Goal: Task Accomplishment & Management: Complete application form

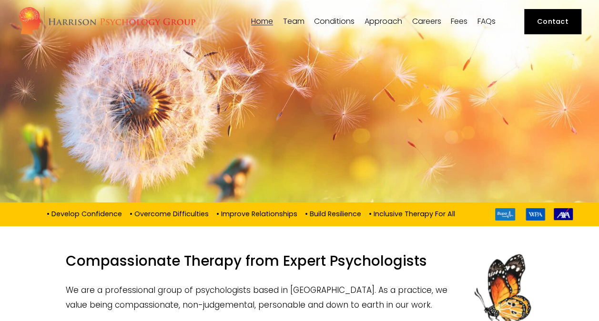
click at [529, 22] on link "Contact" at bounding box center [552, 21] width 57 height 25
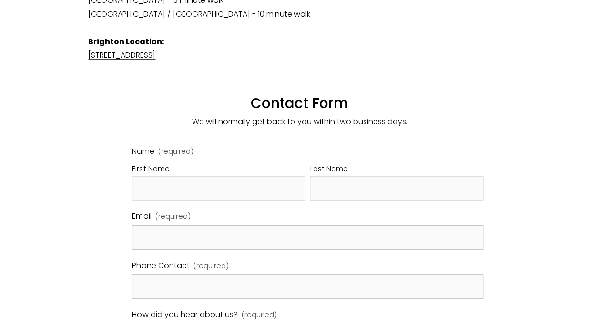
scroll to position [425, 0]
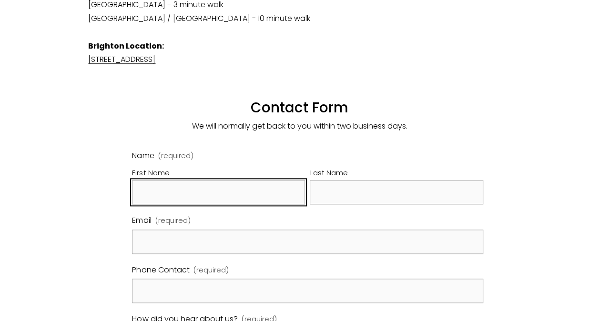
click at [171, 181] on input "First Name" at bounding box center [218, 192] width 173 height 24
type input "g"
type input "Georgina"
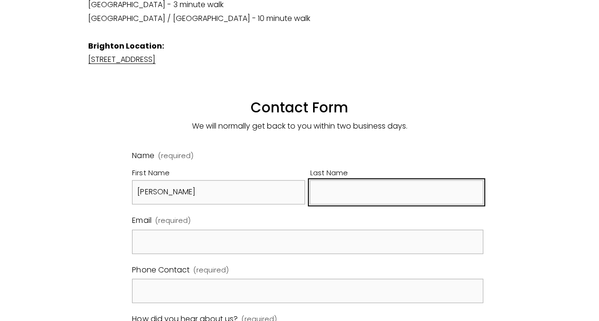
click at [338, 181] on input "Last Name" at bounding box center [396, 192] width 173 height 24
type input "Court"
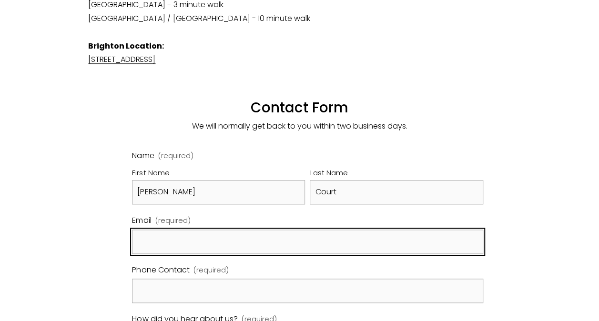
click at [303, 234] on input "Email (required)" at bounding box center [307, 242] width 351 height 24
type input "georgina.court@freshfields.com"
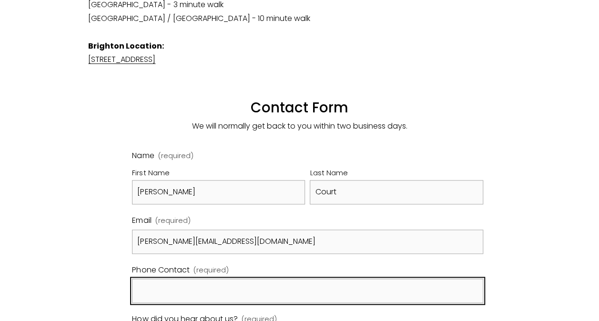
click at [282, 284] on input "Phone Contact (required)" at bounding box center [307, 291] width 351 height 24
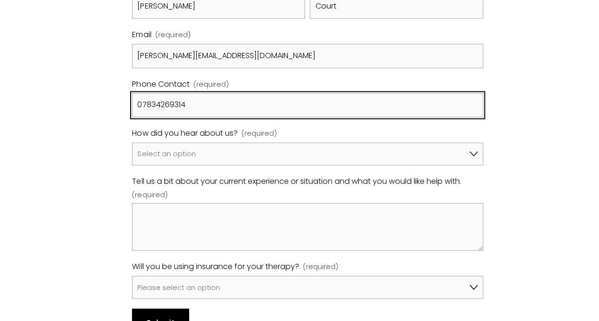
scroll to position [613, 0]
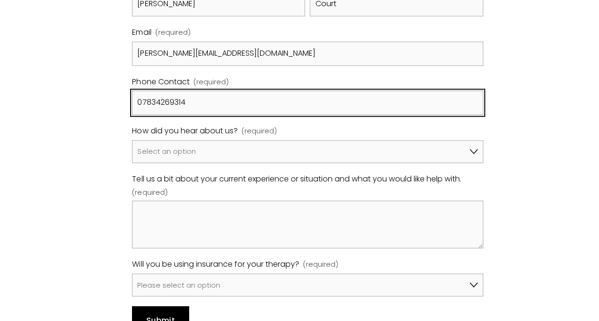
type input "07834269314"
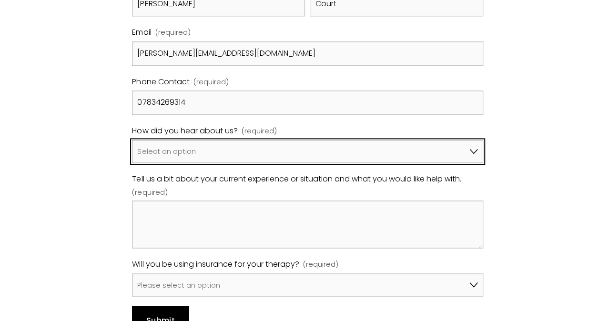
click at [345, 141] on select "Select an option Google A friend/family member told me about you I've been refe…" at bounding box center [307, 151] width 351 height 23
select select "Pink Therapy"
click at [132, 140] on select "Select an option Google A friend/family member told me about you I've been refe…" at bounding box center [307, 151] width 351 height 23
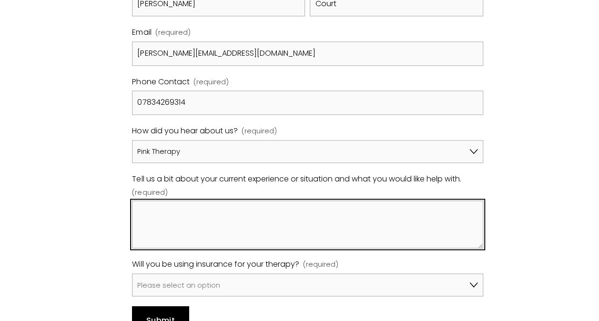
click at [302, 201] on textarea "Tell us a bit about your current experience or situation and what you would lik…" at bounding box center [307, 225] width 351 height 48
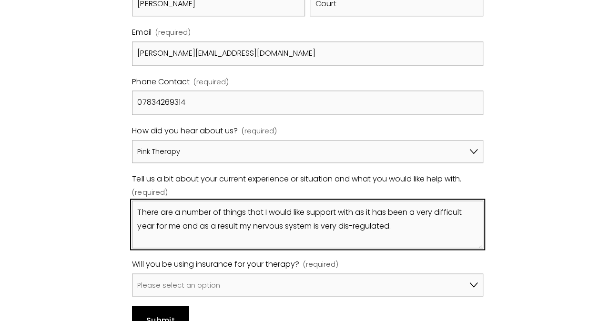
click at [411, 211] on textarea "There are a number of things that I would like support with as it has been a ve…" at bounding box center [307, 225] width 351 height 48
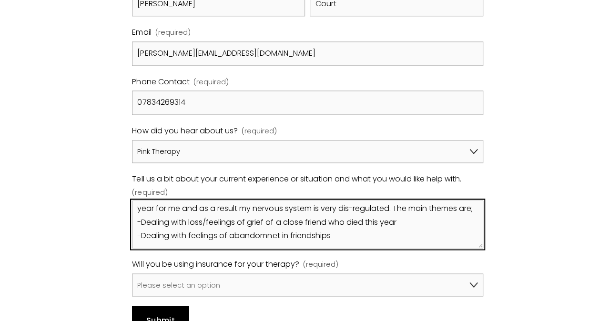
scroll to position [39, 0]
click at [182, 226] on textarea "There are a number of things that I would like support with as it has been a ve…" at bounding box center [307, 225] width 351 height 48
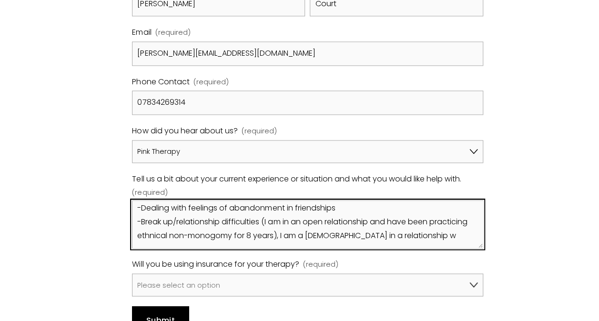
scroll to position [66, 0]
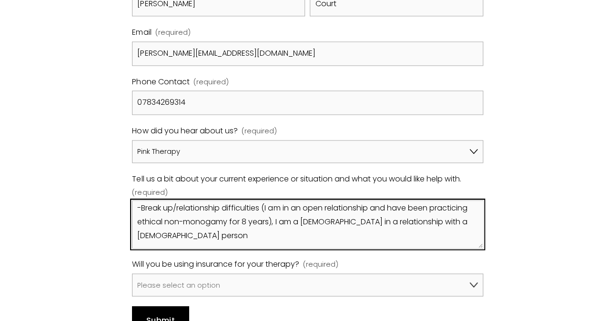
click at [248, 225] on textarea "There are a number of things that I would like support with as it has been a ve…" at bounding box center [307, 225] width 351 height 48
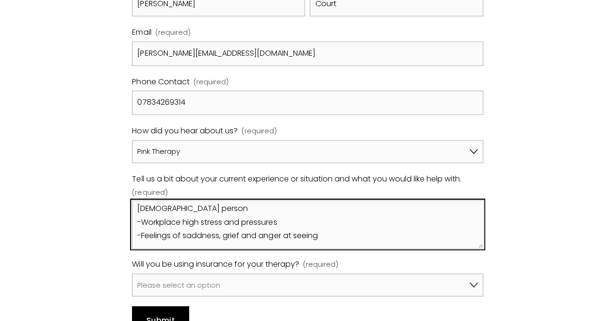
scroll to position [100, 0]
drag, startPoint x: 206, startPoint y: 222, endPoint x: 173, endPoint y: 215, distance: 33.6
click at [173, 215] on textarea "There are a number of things that I would like support with as it has been a ve…" at bounding box center [307, 225] width 351 height 48
drag, startPoint x: 332, startPoint y: 231, endPoint x: 145, endPoint y: 228, distance: 187.7
click at [145, 228] on textarea "There are a number of things that I would like support with as it has been a ve…" at bounding box center [307, 225] width 351 height 48
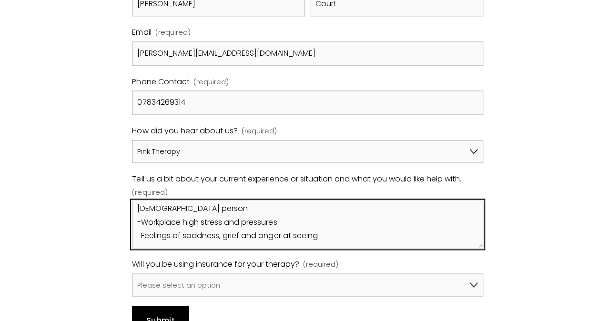
click at [204, 211] on textarea "There are a number of things that I would like support with as it has been a ve…" at bounding box center [307, 225] width 351 height 48
drag, startPoint x: 204, startPoint y: 210, endPoint x: 184, endPoint y: 209, distance: 20.0
click at [184, 209] on textarea "There are a number of things that I would like support with as it has been a ve…" at bounding box center [307, 225] width 351 height 48
drag, startPoint x: 343, startPoint y: 224, endPoint x: 143, endPoint y: 221, distance: 200.1
click at [143, 221] on textarea "There are a number of things that I would like support with as it has been a ve…" at bounding box center [307, 225] width 351 height 48
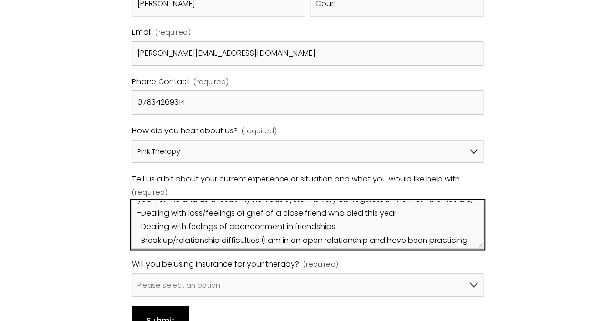
scroll to position [0, 0]
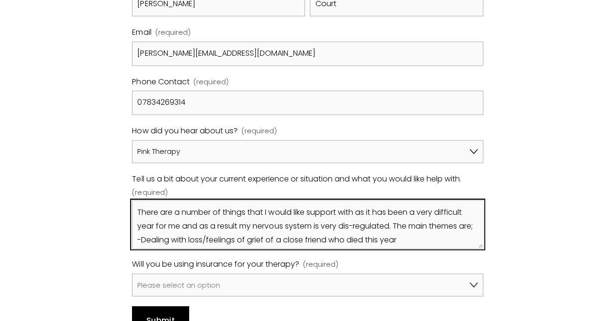
drag, startPoint x: 465, startPoint y: 224, endPoint x: 112, endPoint y: 186, distance: 355.1
type textarea "There are a number of things that I would like support with as it has been a ve…"
click at [428, 226] on textarea "There are a number of things that I would like support with as it has been a ve…" at bounding box center [307, 225] width 351 height 48
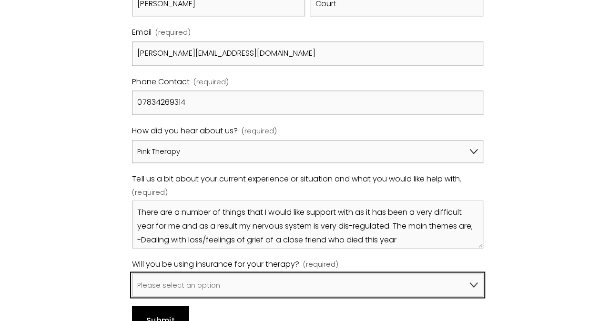
click at [320, 273] on select "Please select an option No, I won't be using insurance Yes, I will be using Avi…" at bounding box center [307, 284] width 351 height 23
select select "Yes, I will be using Bupa"
click at [132, 273] on select "Please select an option No, I won't be using insurance Yes, I will be using Avi…" at bounding box center [307, 284] width 351 height 23
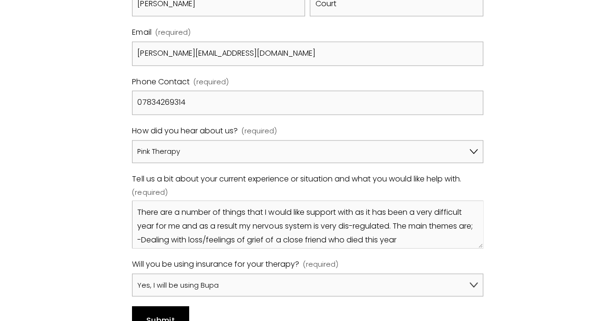
click at [264, 306] on div "Submit Submit" at bounding box center [307, 320] width 351 height 29
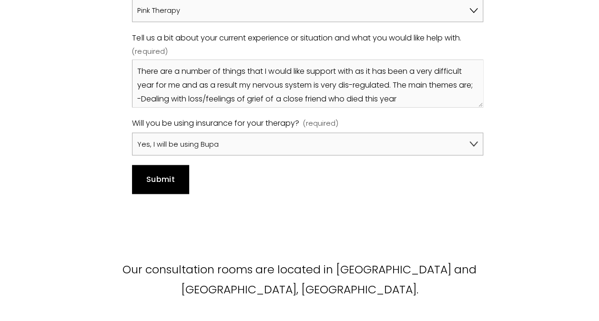
scroll to position [767, 0]
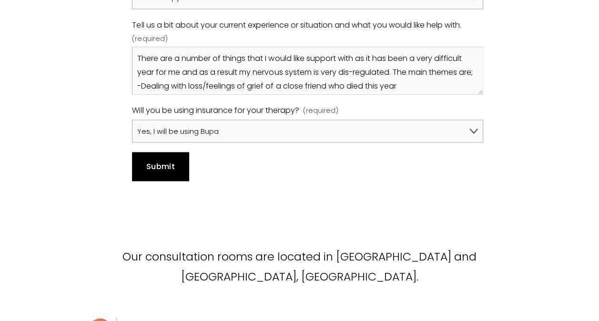
click at [172, 157] on button "Submit Submit" at bounding box center [160, 166] width 57 height 29
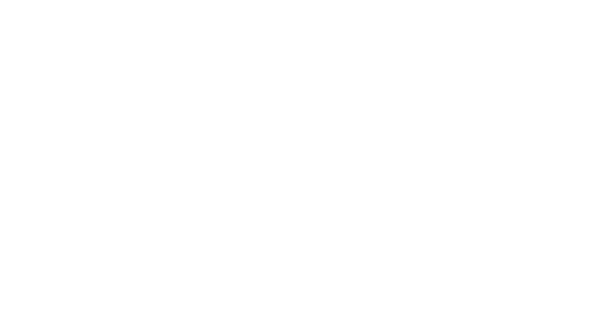
scroll to position [442, 0]
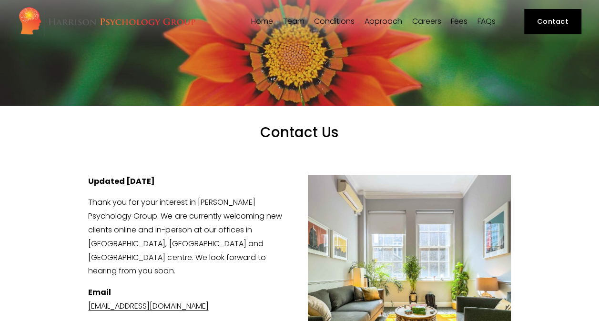
click at [262, 23] on link "Home" at bounding box center [262, 21] width 22 height 9
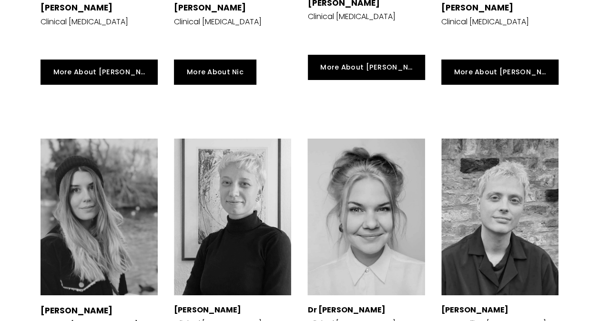
scroll to position [1667, 0]
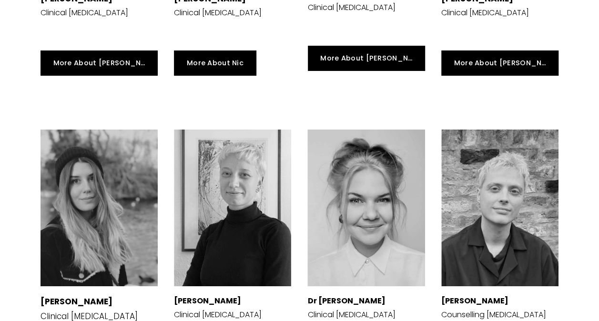
click at [249, 139] on div at bounding box center [232, 208] width 117 height 156
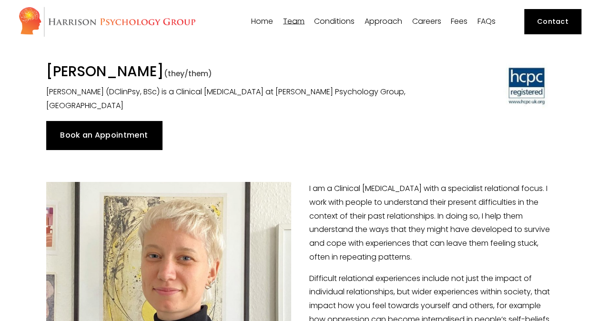
click at [98, 122] on link "Book an Appointment" at bounding box center [104, 135] width 116 height 29
